Goal: Task Accomplishment & Management: Manage account settings

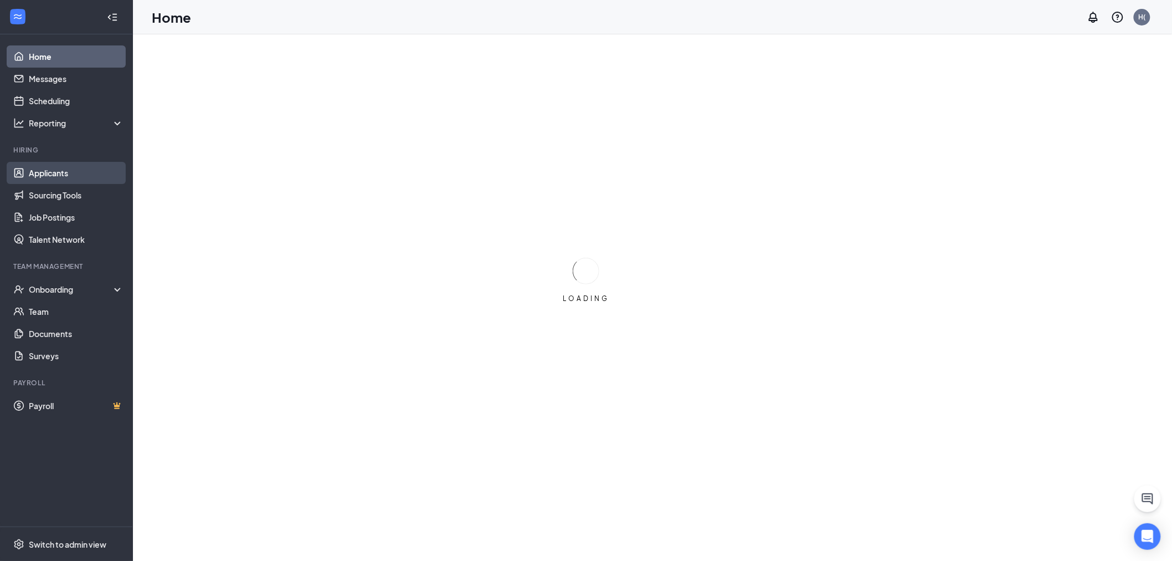
click at [38, 173] on link "Applicants" at bounding box center [76, 173] width 95 height 22
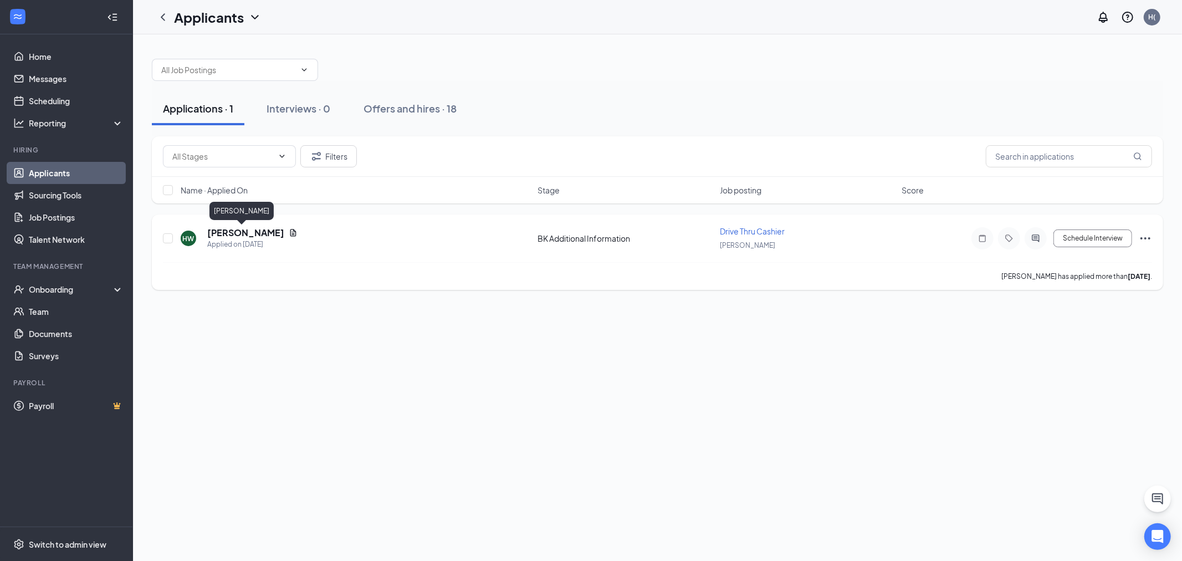
click at [233, 235] on h5 "[PERSON_NAME]" at bounding box center [245, 233] width 77 height 12
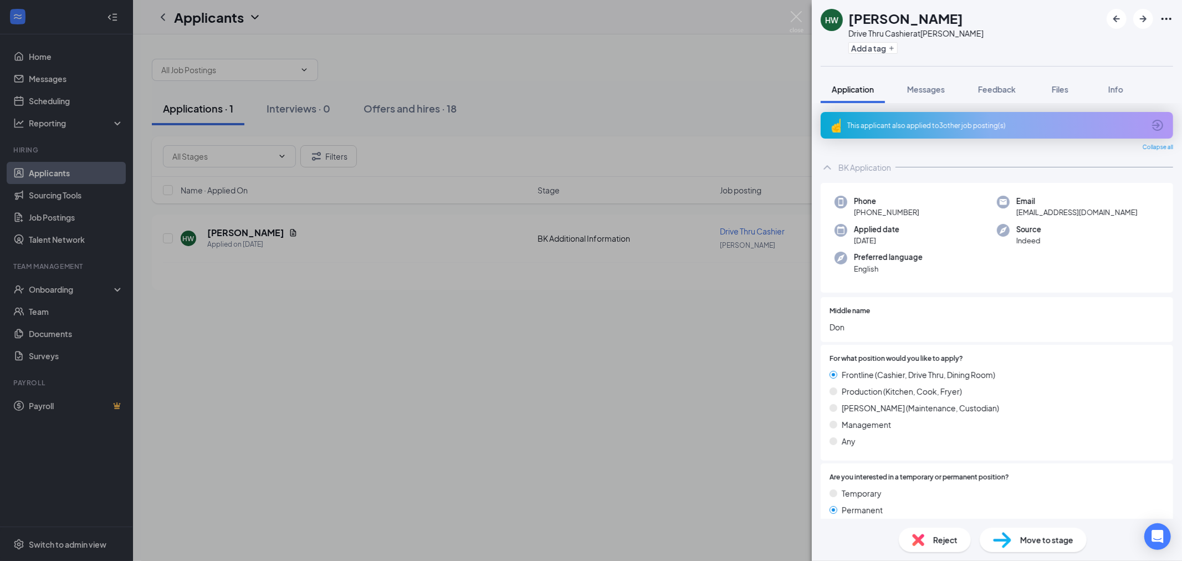
click at [59, 90] on div "HW [PERSON_NAME] Drive Thru Cashier at [PERSON_NAME] Add a tag Application Mess…" at bounding box center [591, 280] width 1182 height 561
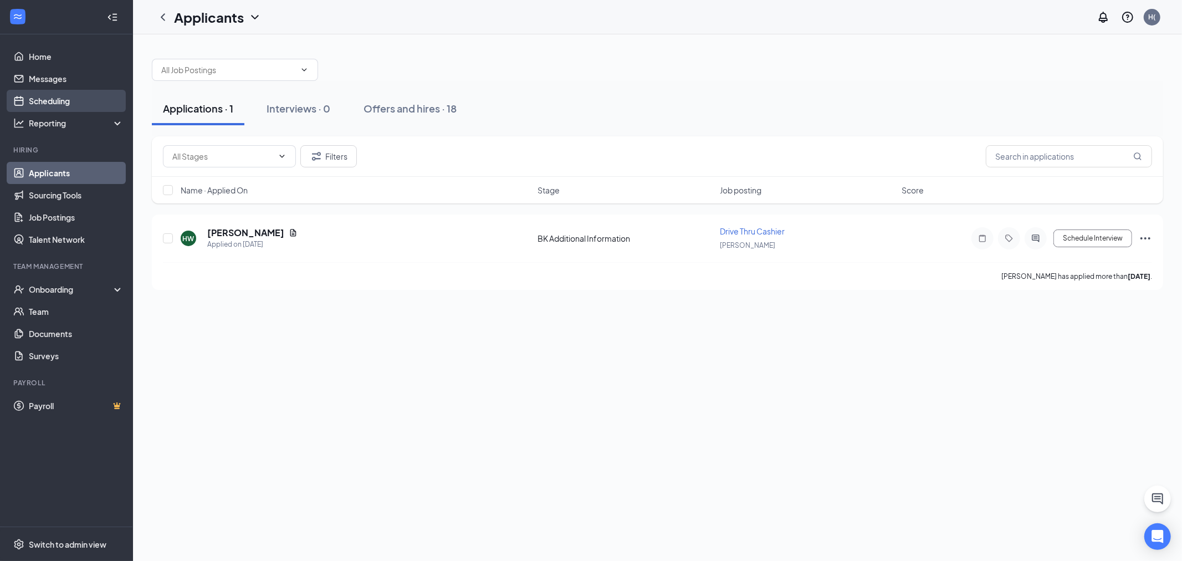
click at [62, 100] on link "Scheduling" at bounding box center [76, 101] width 95 height 22
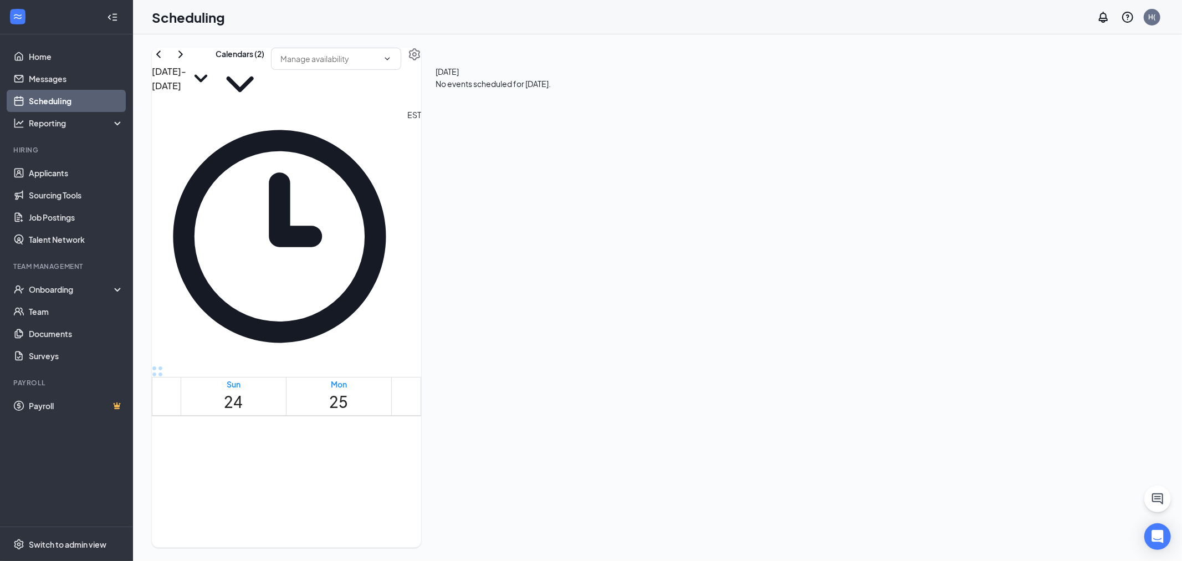
scroll to position [545, 0]
click at [48, 178] on link "Applicants" at bounding box center [76, 173] width 95 height 22
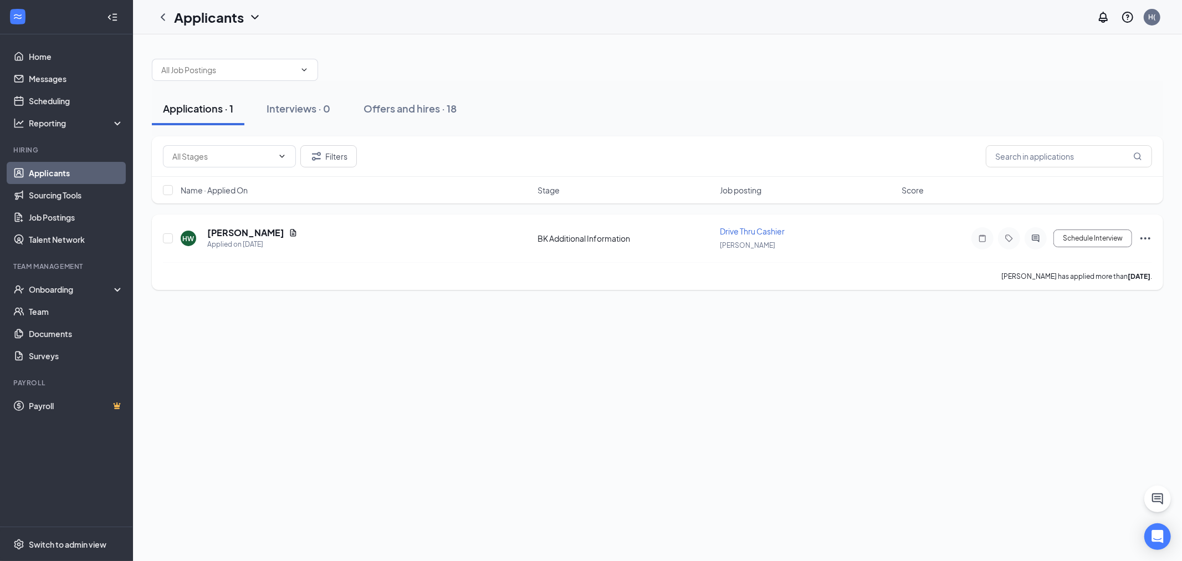
click at [1144, 238] on icon "Ellipses" at bounding box center [1145, 238] width 10 height 2
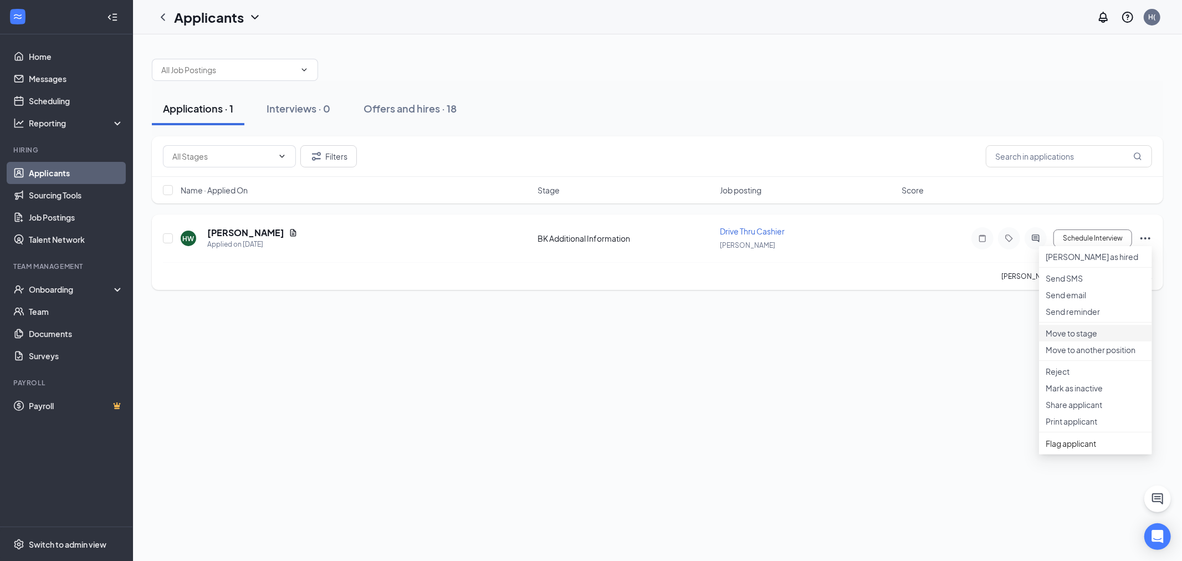
click at [1102, 338] on p "Move to stage" at bounding box center [1095, 332] width 100 height 11
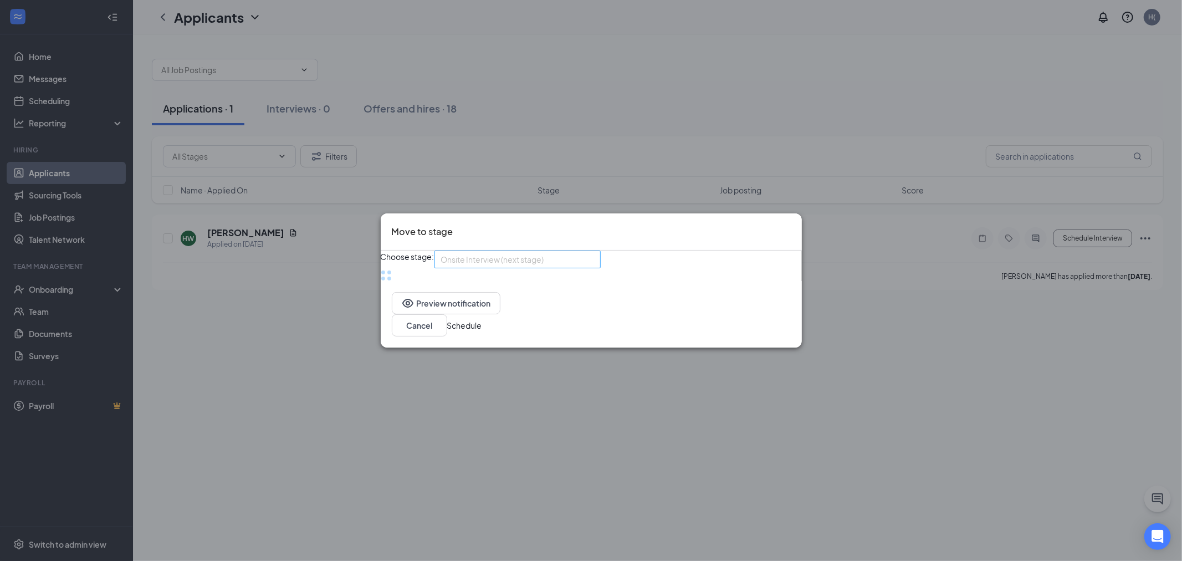
click at [579, 261] on span "Onsite Interview (next stage)" at bounding box center [512, 266] width 143 height 30
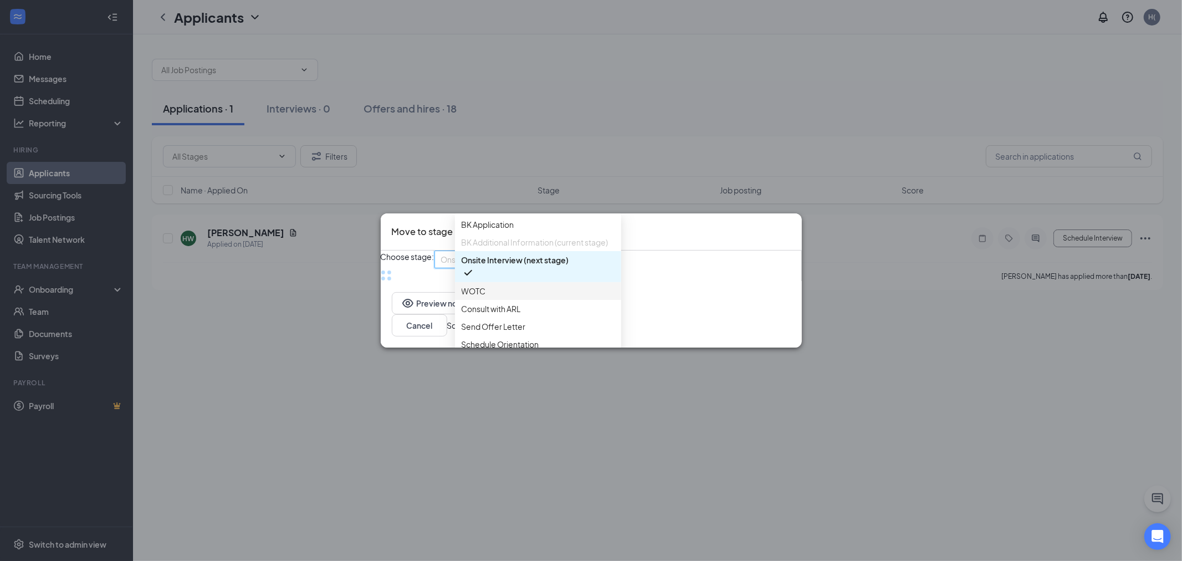
click at [532, 297] on span "WOTC" at bounding box center [537, 291] width 153 height 12
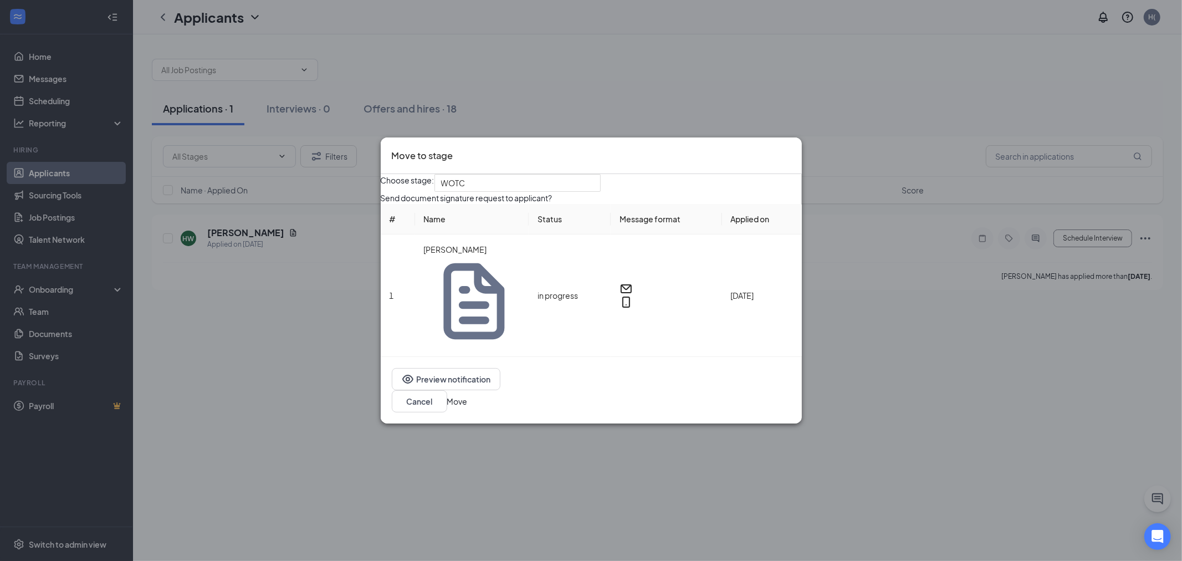
click at [468, 395] on button "Move" at bounding box center [457, 401] width 20 height 12
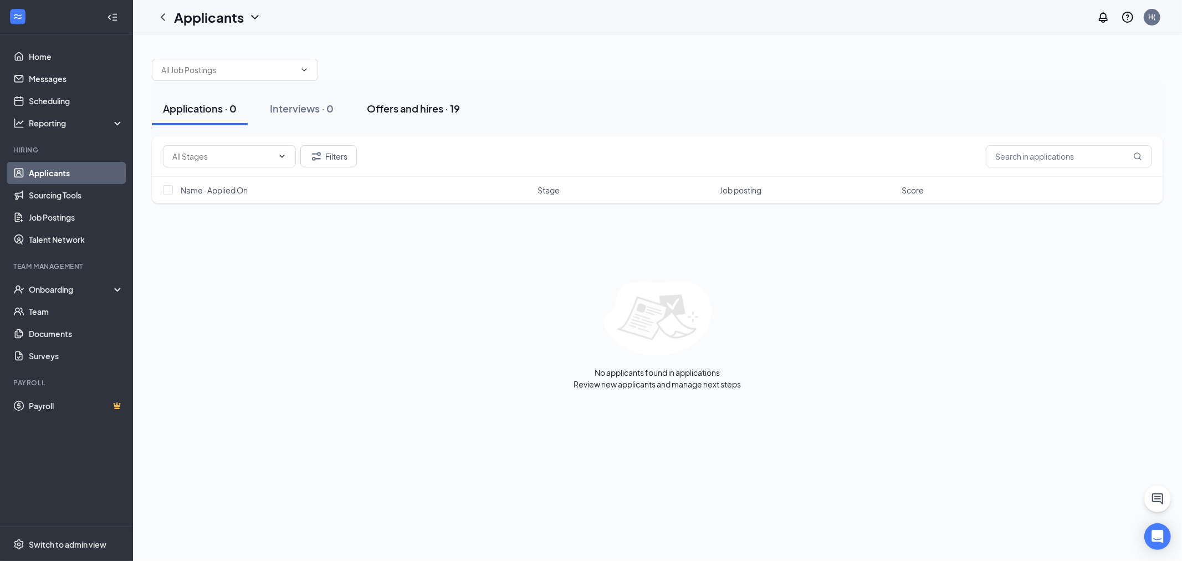
click at [391, 102] on div "Offers and hires · 19" at bounding box center [413, 108] width 93 height 14
